Goal: Transaction & Acquisition: Purchase product/service

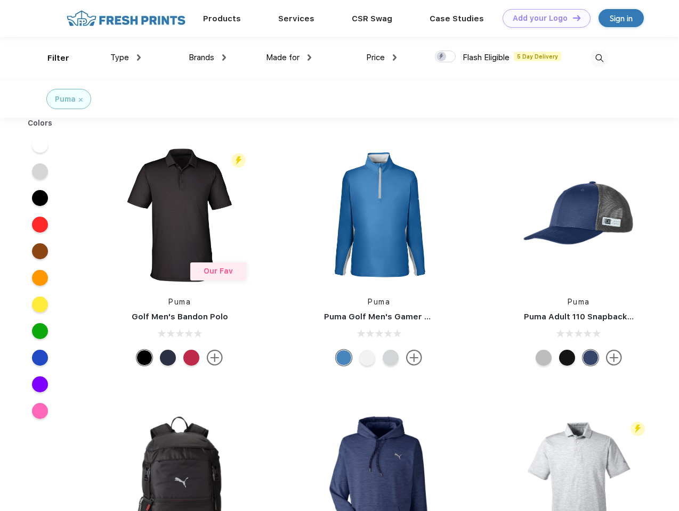
click at [542, 18] on link "Add your Logo Design Tool" at bounding box center [546, 18] width 88 height 19
click at [0, 0] on div "Design Tool" at bounding box center [0, 0] width 0 height 0
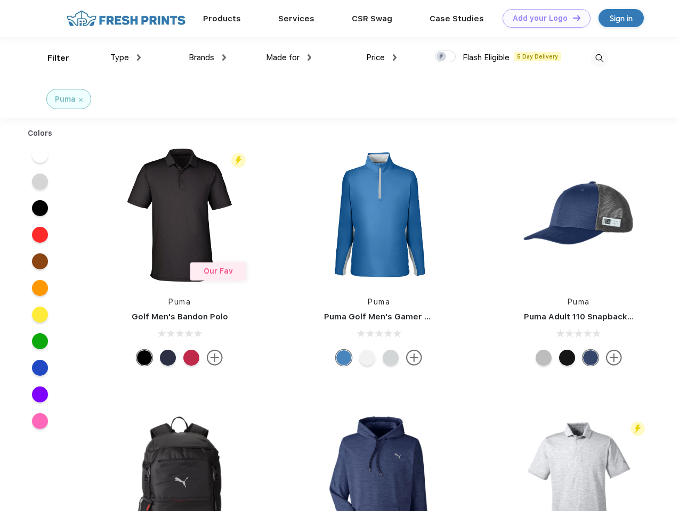
click at [572, 18] on link "Add your Logo Design Tool" at bounding box center [546, 18] width 88 height 19
click at [51, 58] on div "Filter" at bounding box center [58, 58] width 22 height 12
click at [126, 58] on span "Type" at bounding box center [119, 58] width 19 height 10
click at [207, 58] on span "Brands" at bounding box center [202, 58] width 26 height 10
click at [289, 58] on span "Made for" at bounding box center [283, 58] width 34 height 10
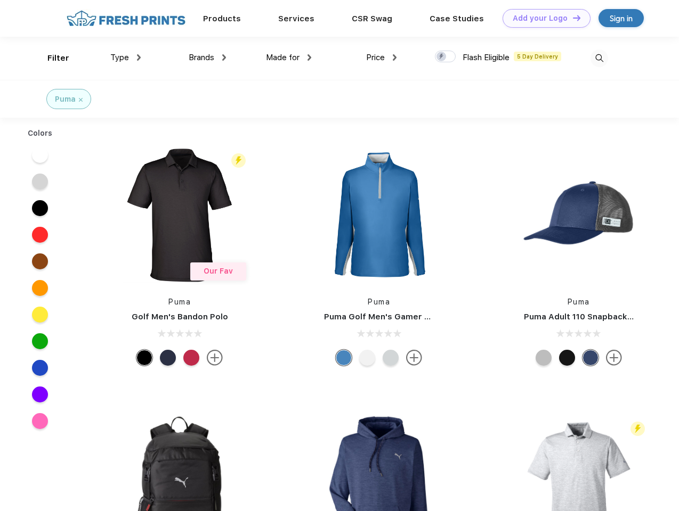
click at [381, 58] on span "Price" at bounding box center [375, 58] width 19 height 10
click at [445, 57] on div at bounding box center [445, 57] width 21 height 12
click at [442, 57] on input "checkbox" at bounding box center [438, 53] width 7 height 7
click at [599, 58] on img at bounding box center [599, 59] width 18 height 18
